Goal: Use online tool/utility: Utilize a website feature to perform a specific function

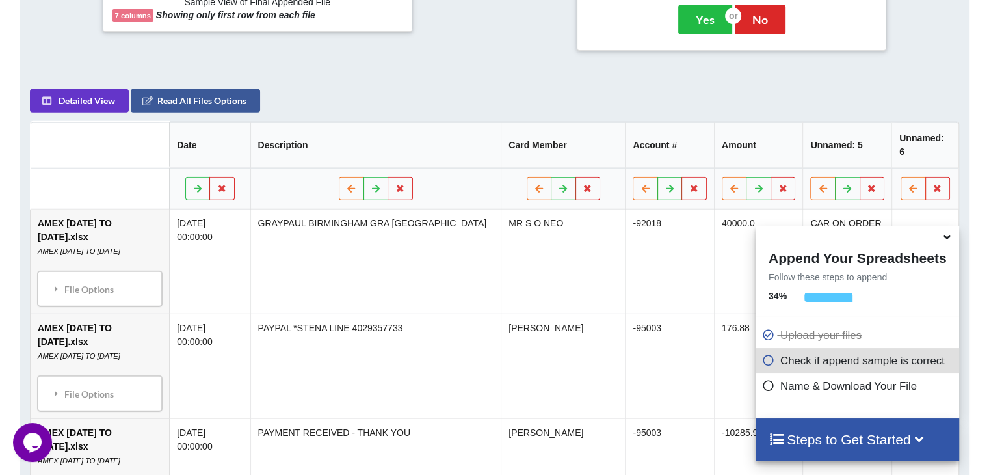
scroll to position [481, 0]
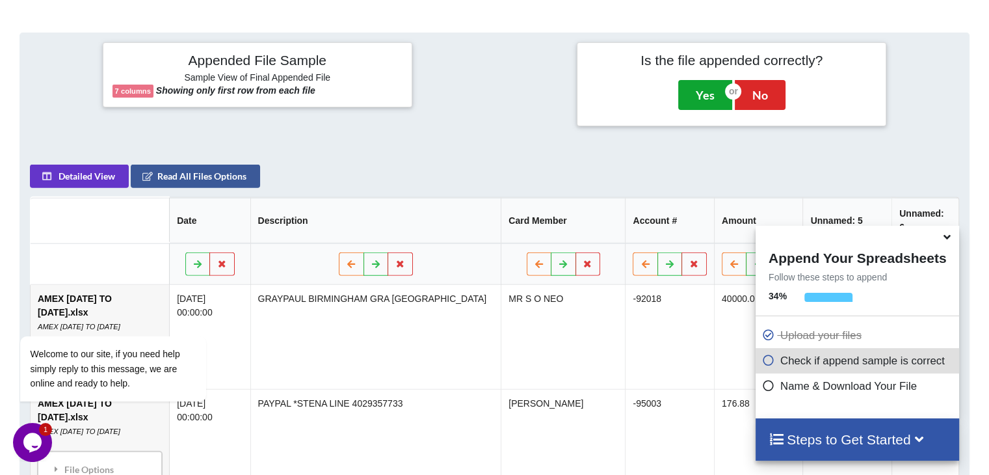
click at [695, 90] on button "Yes" at bounding box center [705, 95] width 54 height 30
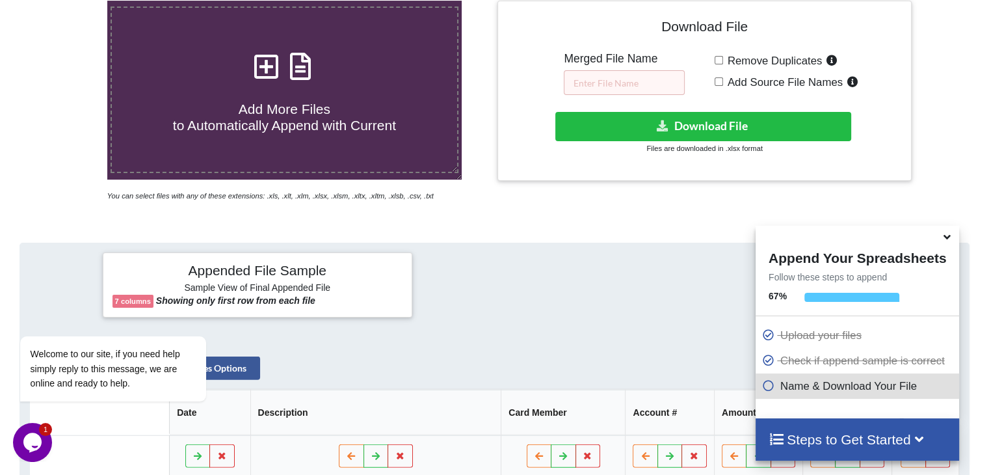
scroll to position [206, 0]
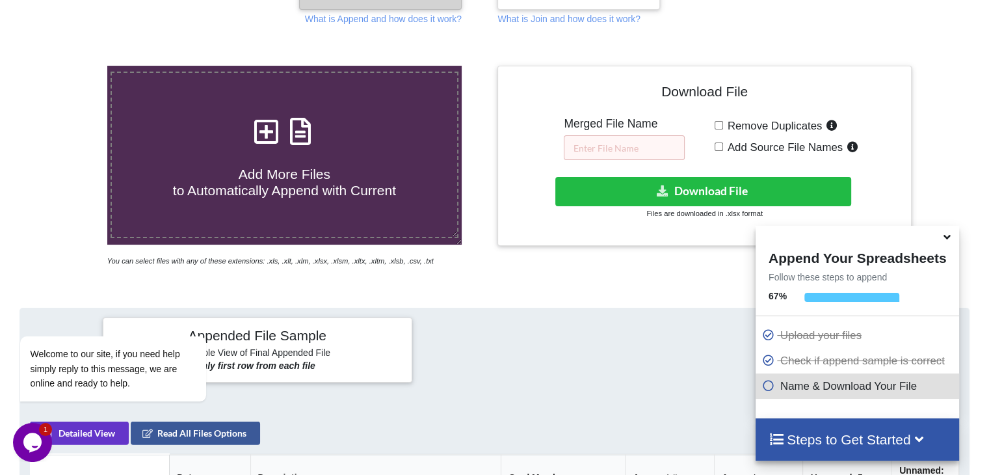
click at [721, 123] on input "Remove Duplicates" at bounding box center [719, 125] width 8 height 8
checkbox input "true"
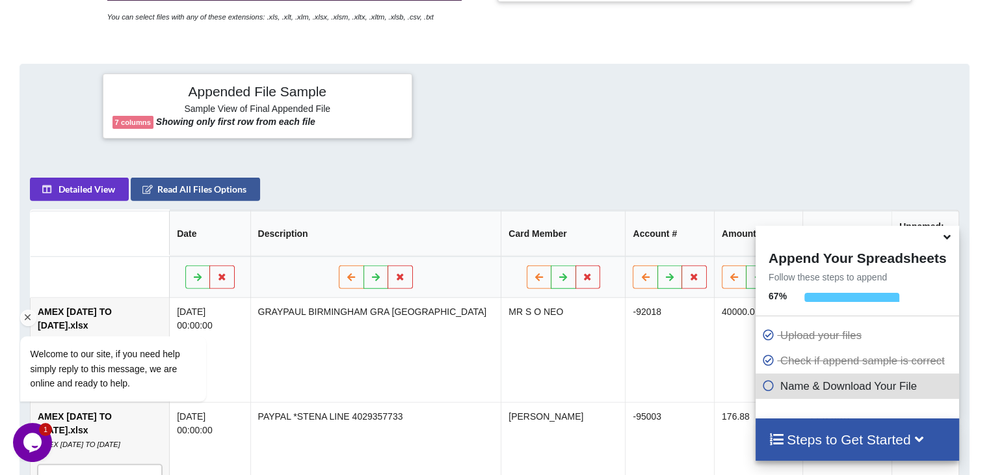
scroll to position [336, 0]
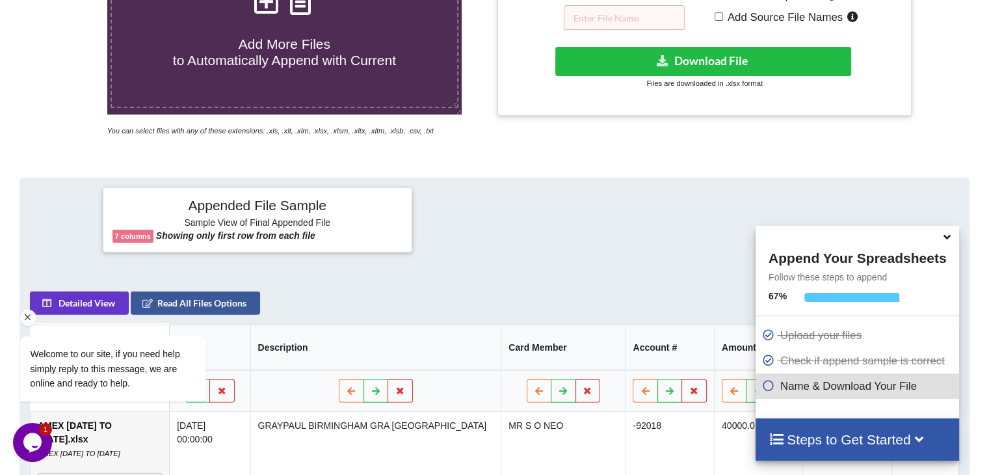
click at [177, 300] on div "Welcome to our site, if you need help simply reply to this message, we are onli…" at bounding box center [130, 315] width 234 height 198
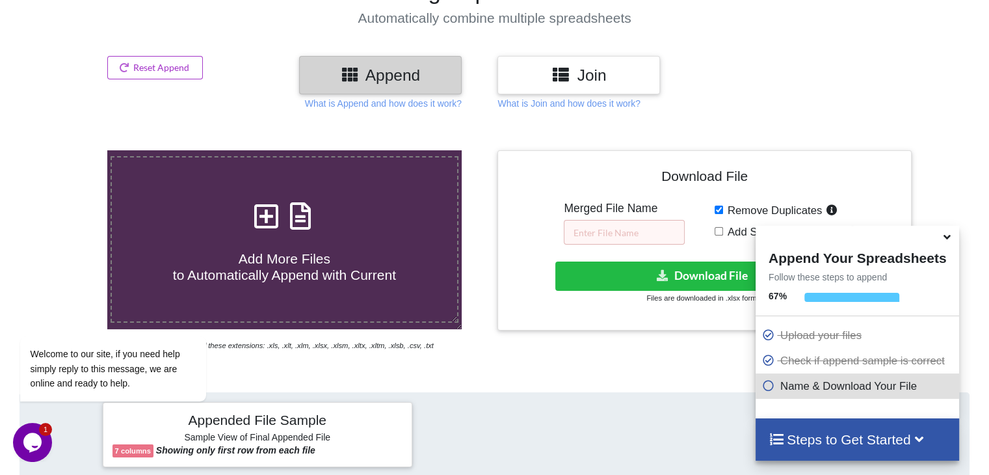
scroll to position [203, 0]
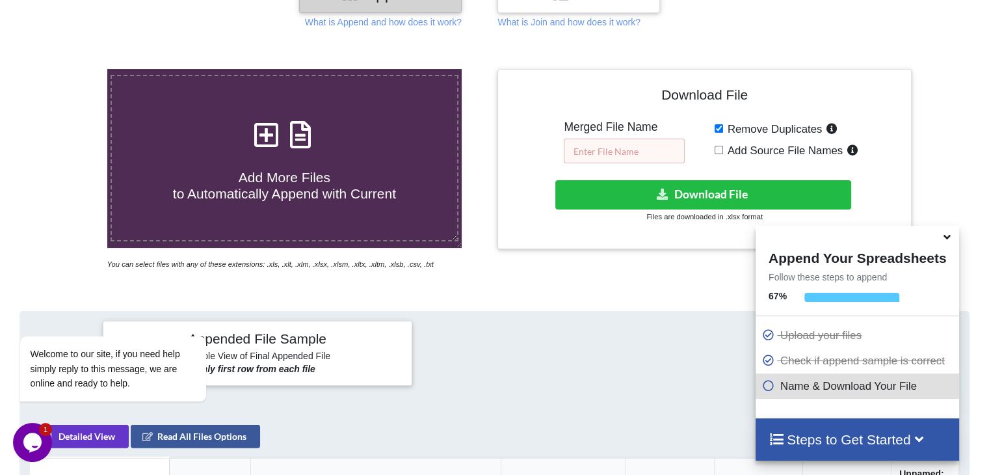
click at [642, 152] on input "text" at bounding box center [624, 151] width 121 height 25
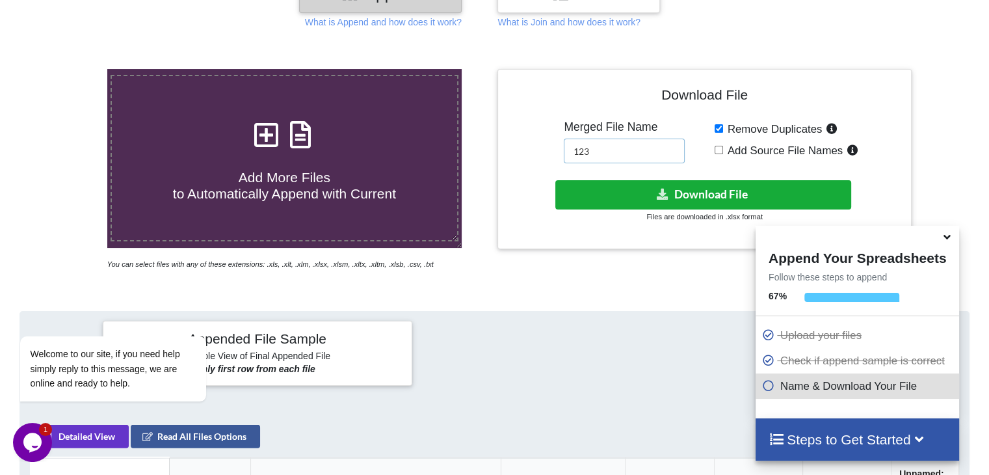
type input "123"
click at [719, 185] on button "Download File" at bounding box center [703, 194] width 296 height 29
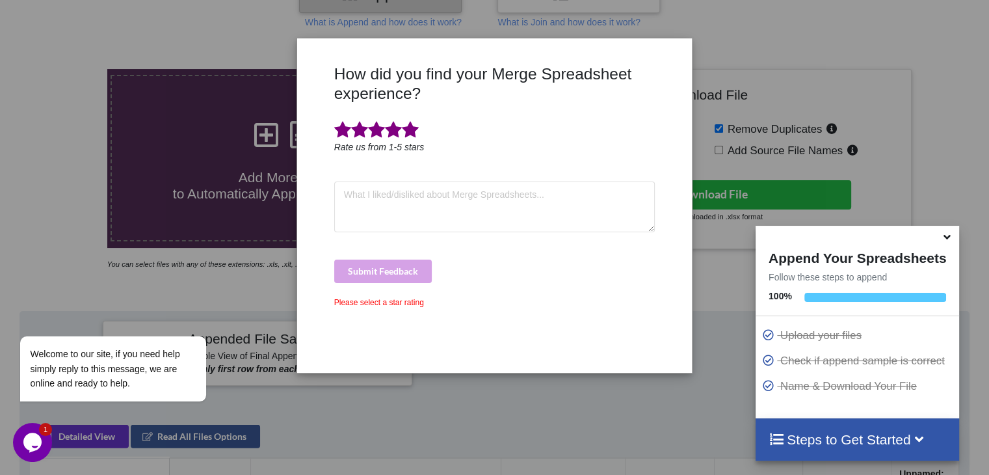
click at [408, 132] on span at bounding box center [410, 130] width 17 height 18
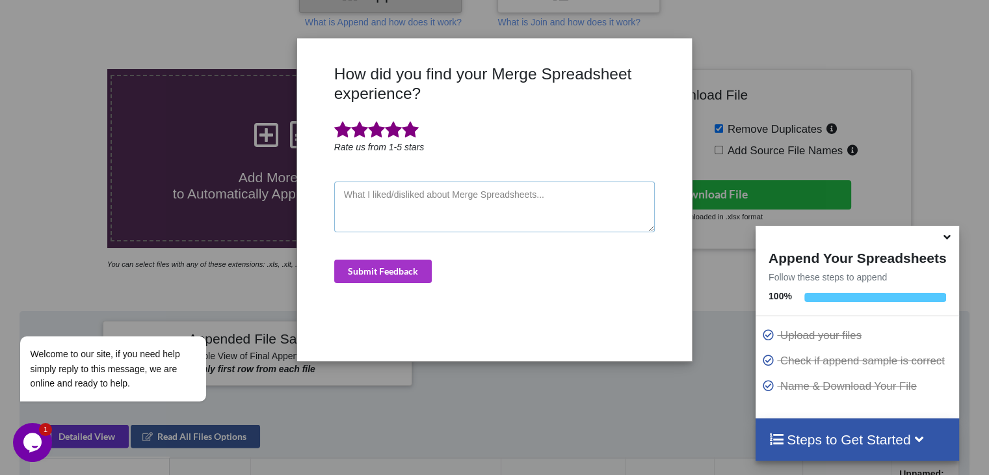
click at [401, 211] on textarea at bounding box center [494, 206] width 321 height 51
type textarea "Very Helpful Thanks"
click at [386, 277] on button "Submit Feedback" at bounding box center [383, 271] width 98 height 23
